Goal: Find specific page/section: Find specific page/section

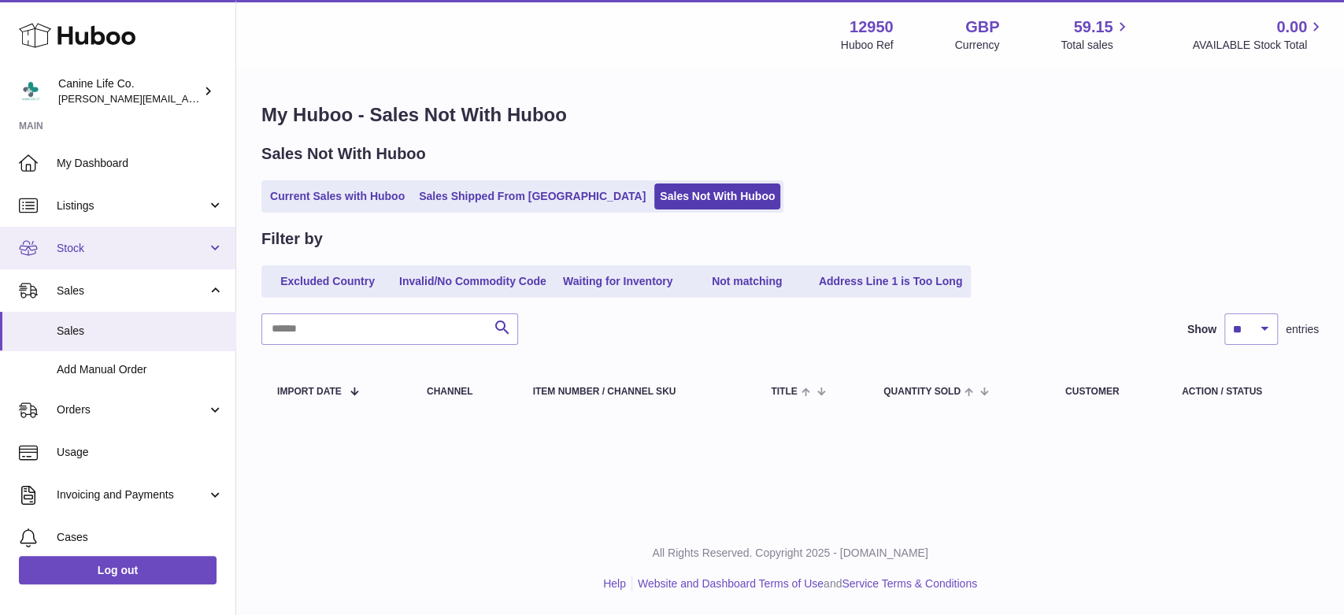
click at [194, 239] on link "Stock" at bounding box center [117, 248] width 235 height 43
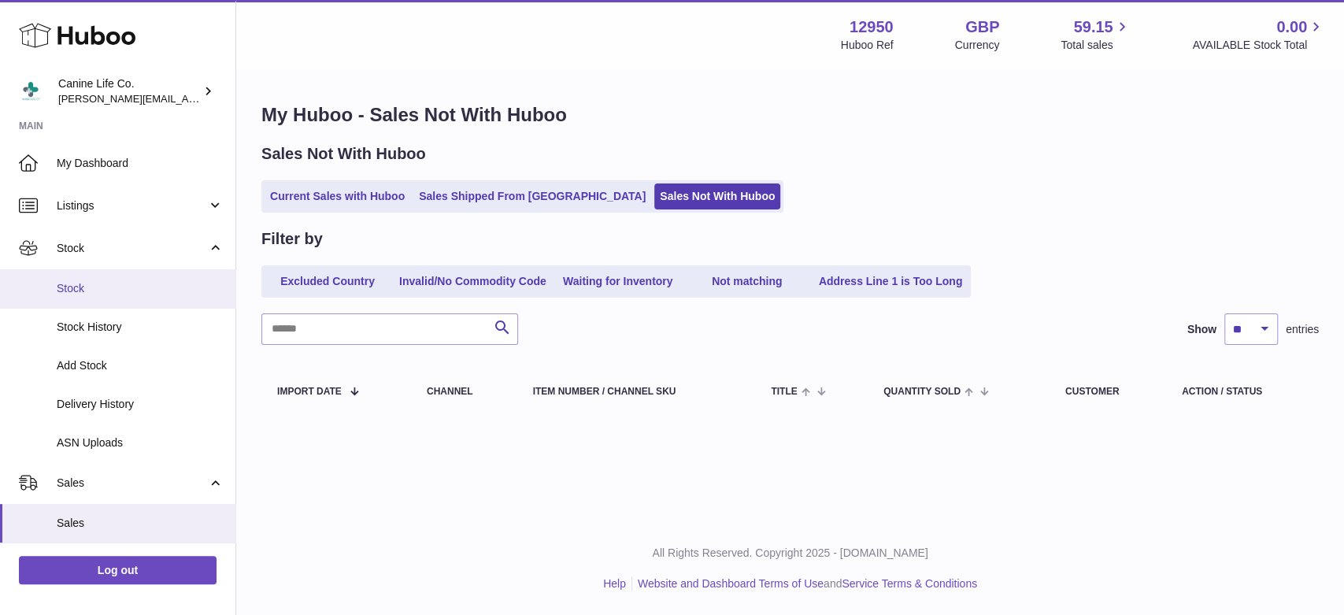
click at [166, 295] on span "Stock" at bounding box center [140, 288] width 167 height 15
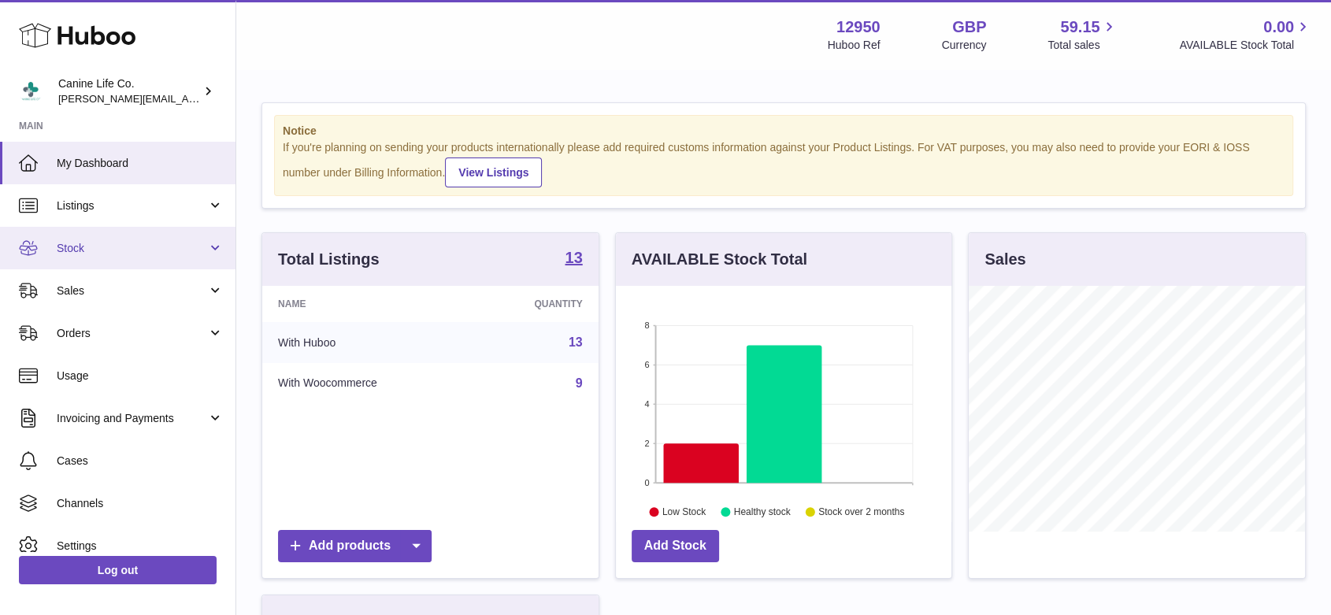
click at [193, 255] on span "Stock" at bounding box center [132, 248] width 150 height 15
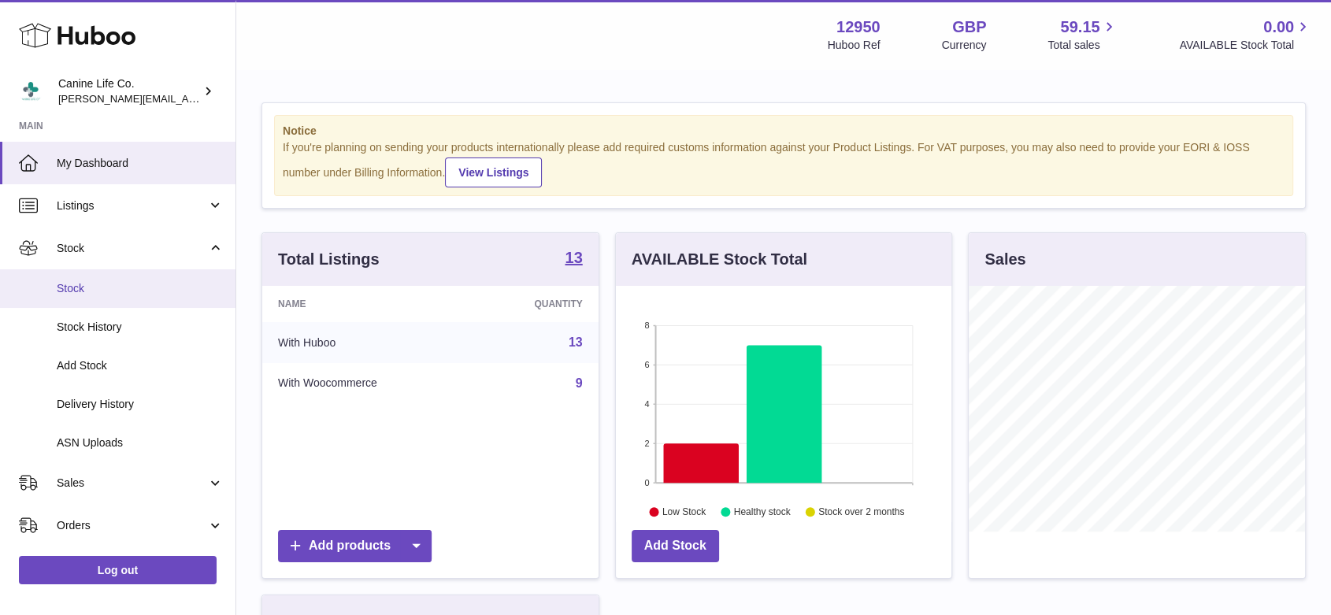
click at [164, 288] on span "Stock" at bounding box center [140, 288] width 167 height 15
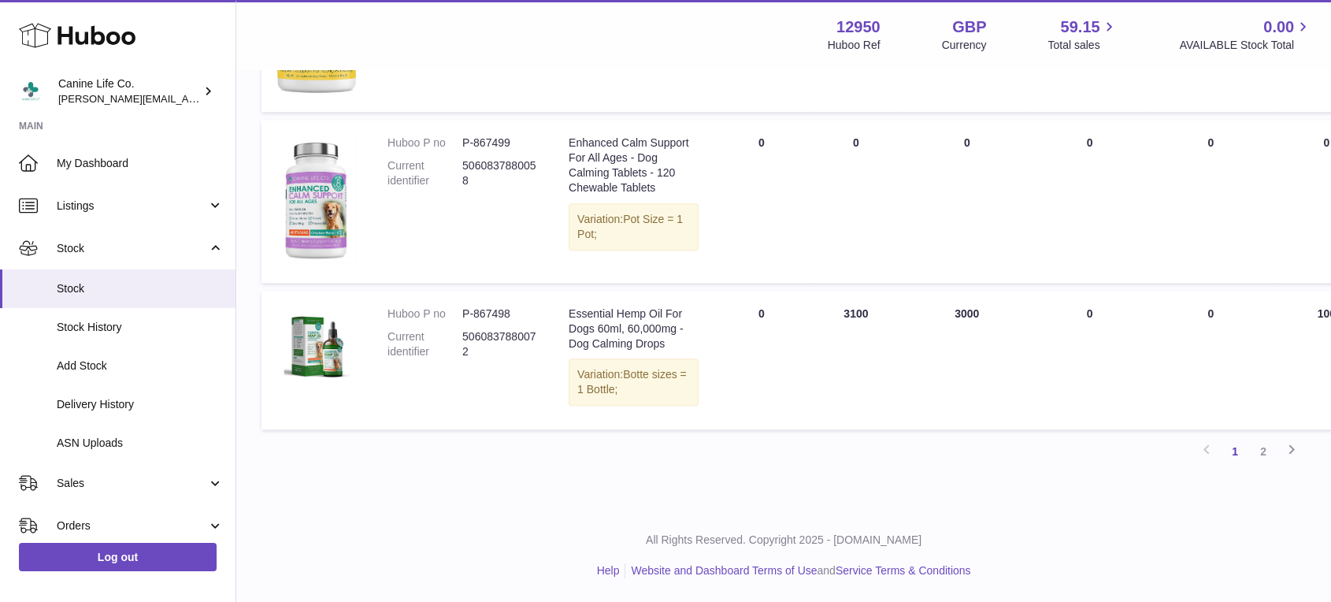
scroll to position [1865, 0]
click at [1262, 446] on link "2" at bounding box center [1263, 451] width 28 height 28
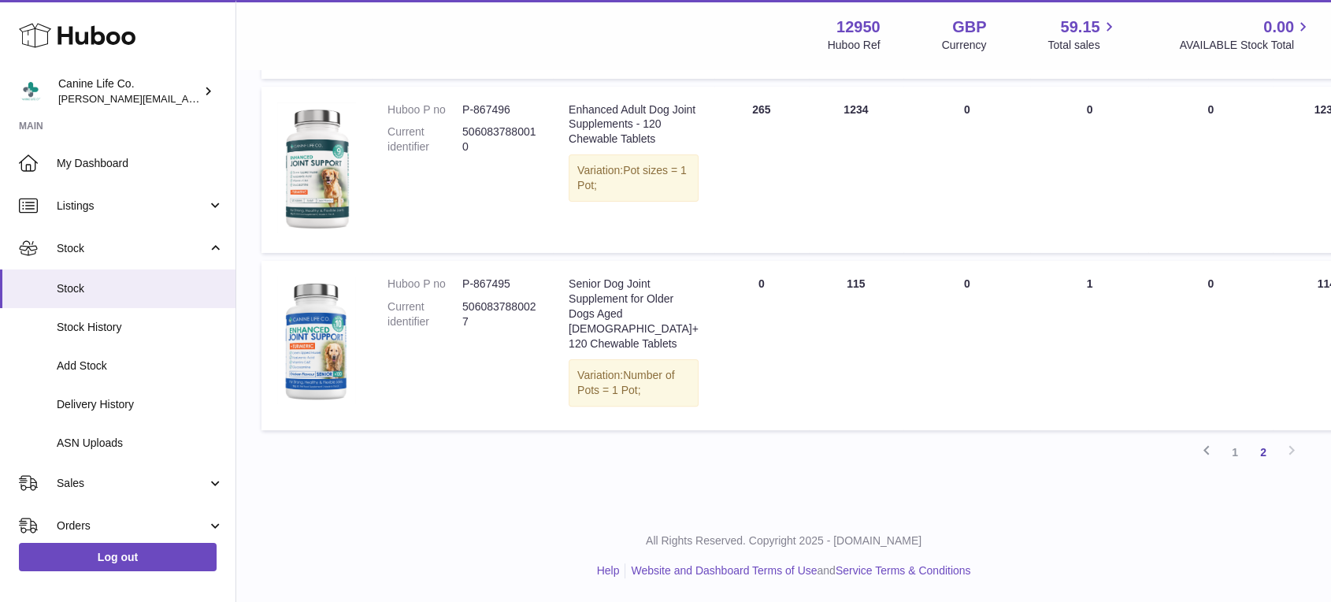
scroll to position [493, 0]
click at [1234, 450] on link "1" at bounding box center [1235, 452] width 28 height 28
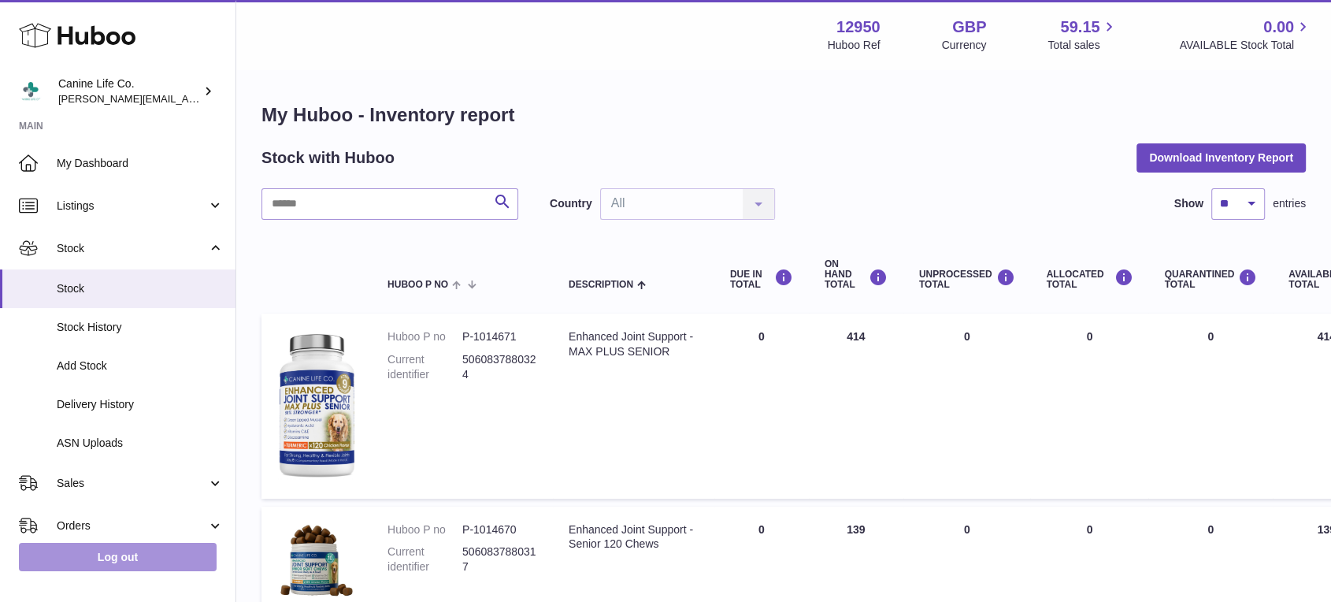
click at [133, 568] on link "Log out" at bounding box center [118, 557] width 198 height 28
